Goal: Communication & Community: Answer question/provide support

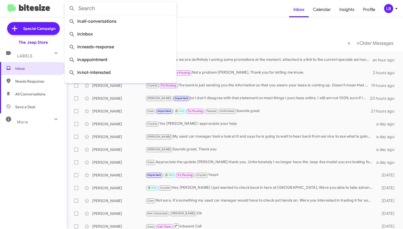
click at [211, 18] on mat-toolbar-row "Inbox" at bounding box center [235, 25] width 336 height 17
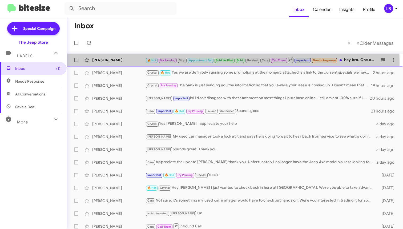
click at [108, 63] on div "[PERSON_NAME] 🔥 Hot Try Pausing Stop Appointment Set Sold Verified Sold Finishe…" at bounding box center [235, 60] width 328 height 11
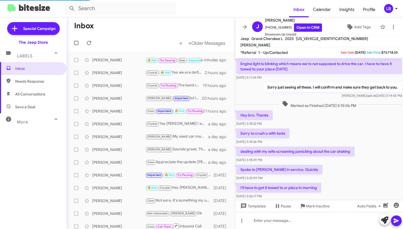
scroll to position [262, 0]
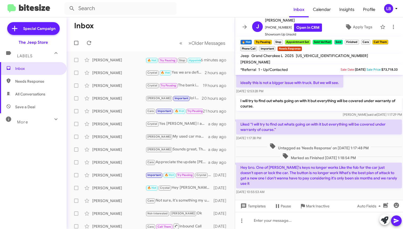
click at [294, 70] on div "*Referral 1 - Up/Contacted" at bounding box center [289, 69] width 101 height 6
click at [127, 41] on mat-toolbar-row "« Previous » Next Older Messages" at bounding box center [151, 42] width 168 height 17
click at [110, 63] on div "[PERSON_NAME] [PERSON_NAME] Important 🔥 Hot Try Pausing Call Them Needs Respons…" at bounding box center [151, 60] width 160 height 11
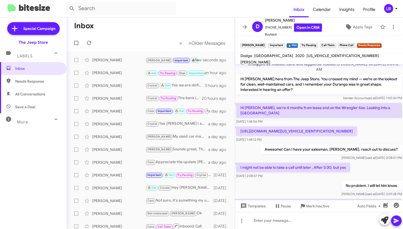
scroll to position [271, 0]
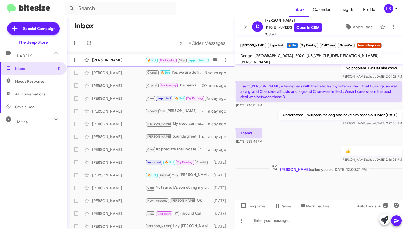
click at [131, 63] on div "[PERSON_NAME] 🔥 Hot Try Pausing Stop Appointment Set Sold Verified Sold Finishe…" at bounding box center [151, 60] width 160 height 11
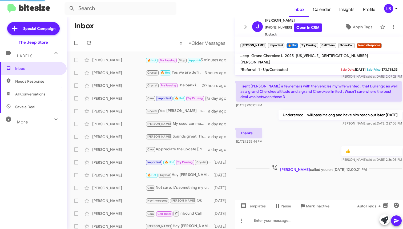
scroll to position [279, 0]
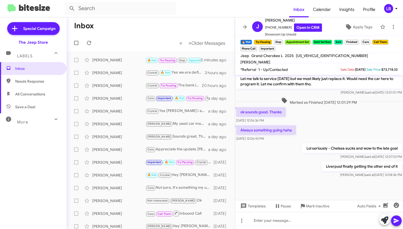
drag, startPoint x: 369, startPoint y: 114, endPoint x: 360, endPoint y: 109, distance: 11.1
click at [369, 114] on div "ok sounds good. Thanks [DATE] 12:06:36 PM" at bounding box center [319, 115] width 168 height 18
click at [343, 108] on div "ok sounds good. Thanks [DATE] 12:06:36 PM" at bounding box center [319, 115] width 168 height 18
drag, startPoint x: 152, startPoint y: 24, endPoint x: 147, endPoint y: 21, distance: 5.7
click at [151, 24] on mat-toolbar-row "Inbox" at bounding box center [151, 25] width 168 height 17
